Goal: Task Accomplishment & Management: Complete application form

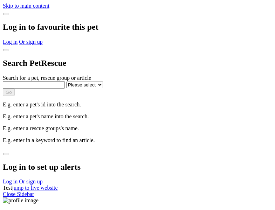
select select
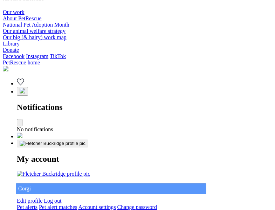
type input "Corgi"
select select "844268919"
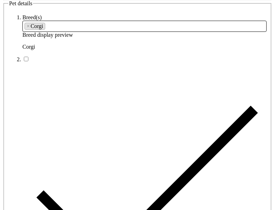
type input "Seven Hills Area22, Western Australia, 0800"
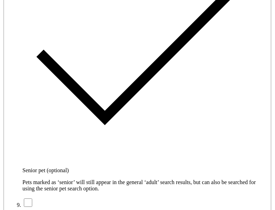
type input "14FEO934M45O193"
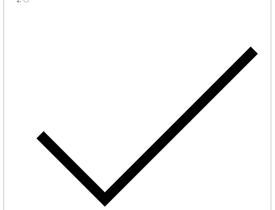
radio input "true"
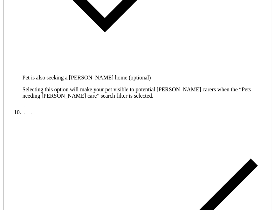
type input "Please wait..."
